Goal: Check status: Check status

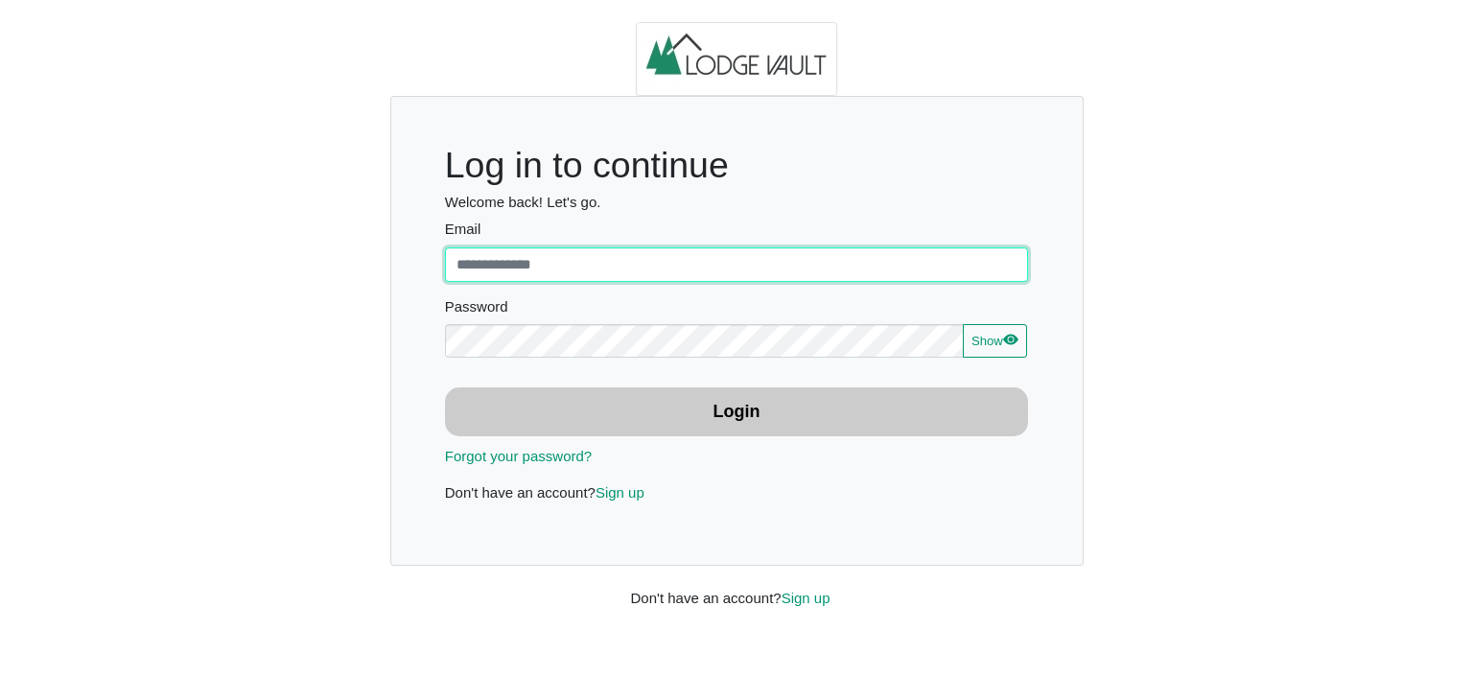
type input "**********"
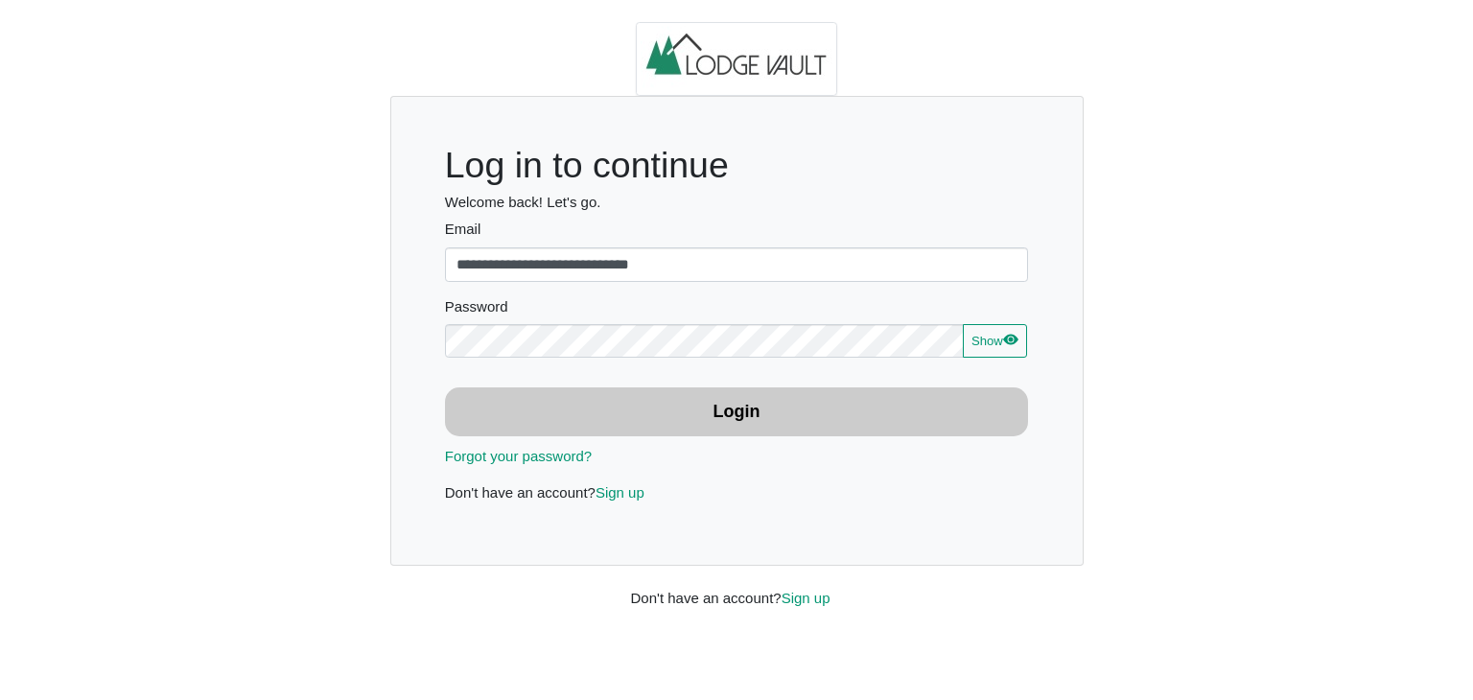
click at [746, 425] on button "Login" at bounding box center [737, 411] width 584 height 49
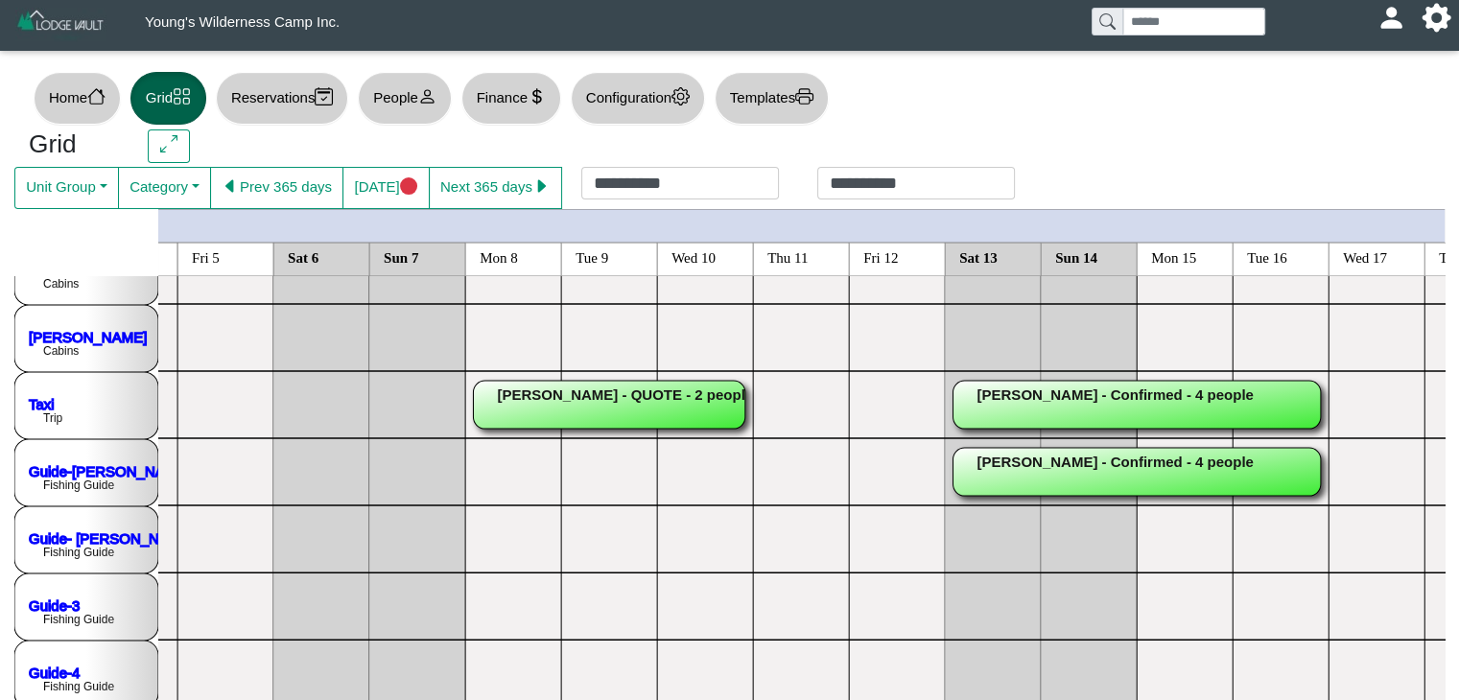
scroll to position [643, 0]
